Goal: Find specific page/section: Find specific page/section

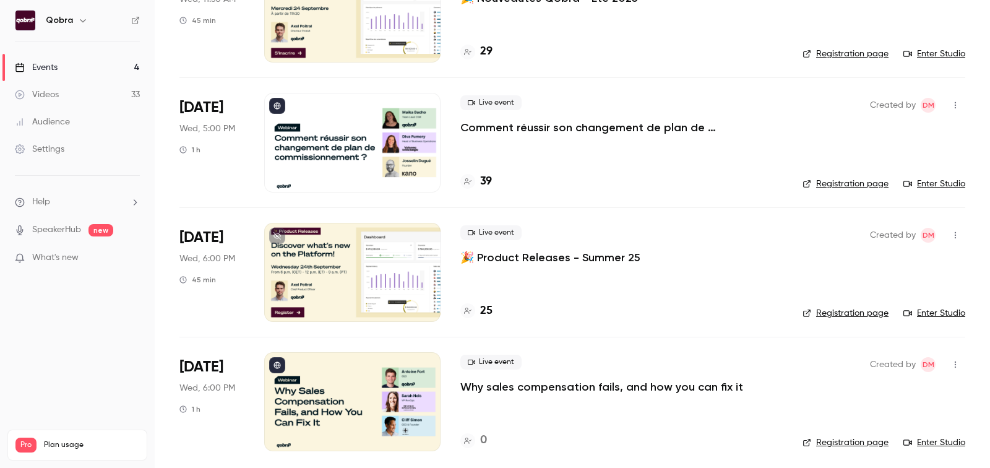
scroll to position [138, 0]
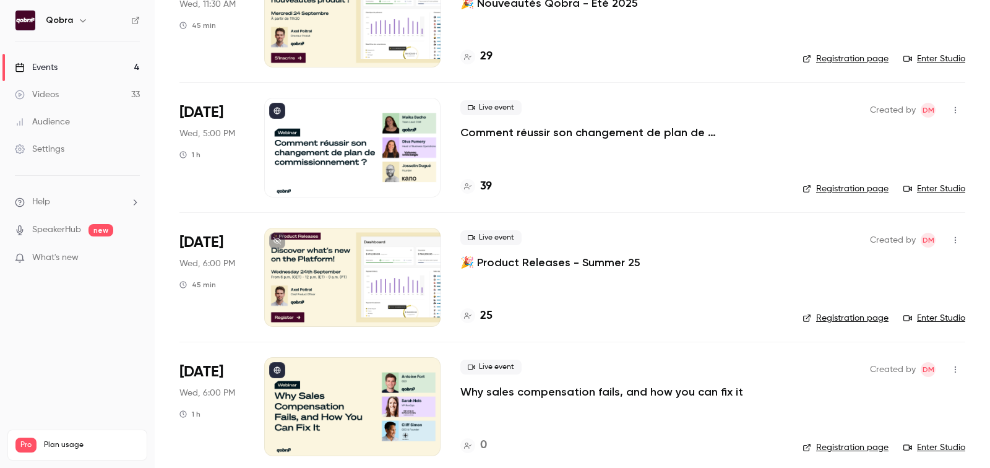
click at [488, 190] on h4 "39" at bounding box center [486, 186] width 12 height 17
